Goal: Task Accomplishment & Management: Manage account settings

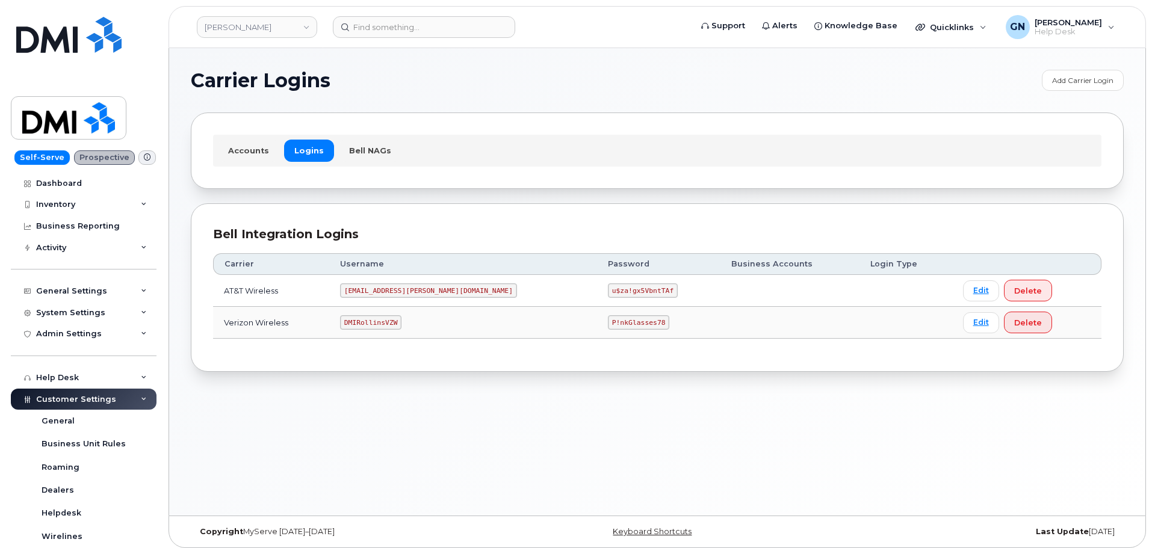
click at [393, 320] on code "DMIRollinsVZW" at bounding box center [370, 322] width 61 height 14
copy code "DMIRollinsVZW"
click at [608, 321] on code "P!nkGlasses78" at bounding box center [638, 322] width 61 height 14
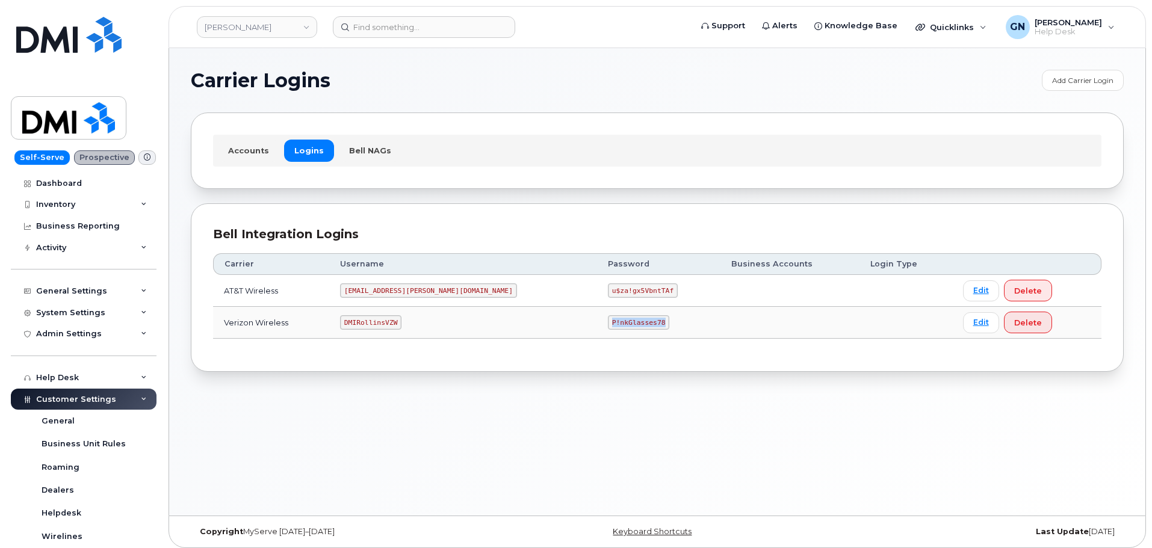
click at [608, 321] on code "P!nkGlasses78" at bounding box center [638, 322] width 61 height 14
copy code "P!nkGlasses78"
click at [394, 321] on code "DMIRollinsVZW" at bounding box center [370, 322] width 61 height 14
copy code "DMIRollinsVZW"
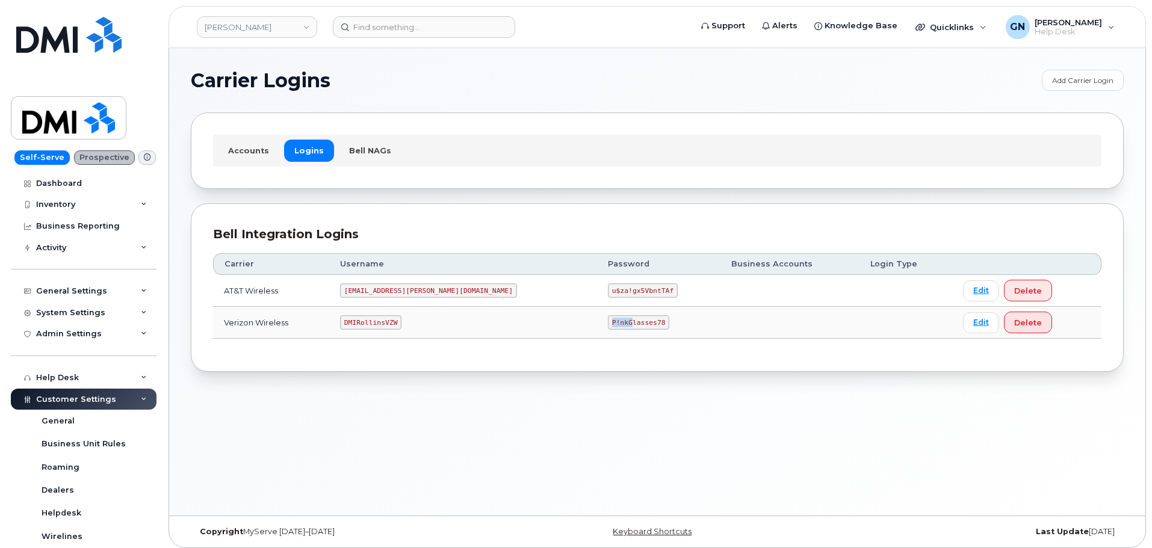
click at [597, 317] on td "P!nkGlasses78" at bounding box center [658, 323] width 123 height 32
click at [608, 320] on code "P!nkGlasses78" at bounding box center [638, 322] width 61 height 14
click at [608, 324] on code "P!nkGlasses78" at bounding box center [638, 322] width 61 height 14
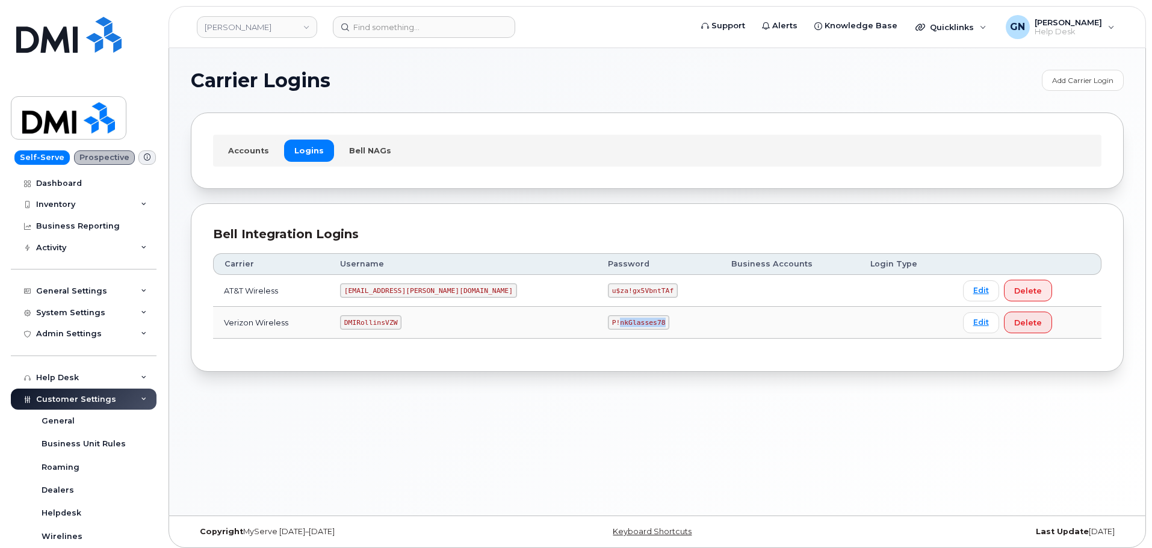
click at [608, 324] on code "P!nkGlasses78" at bounding box center [638, 322] width 61 height 14
